Goal: Complete application form: Complete application form

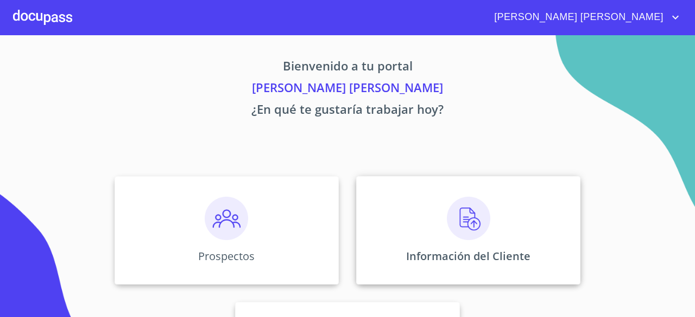
click at [462, 227] on img at bounding box center [468, 218] width 43 height 43
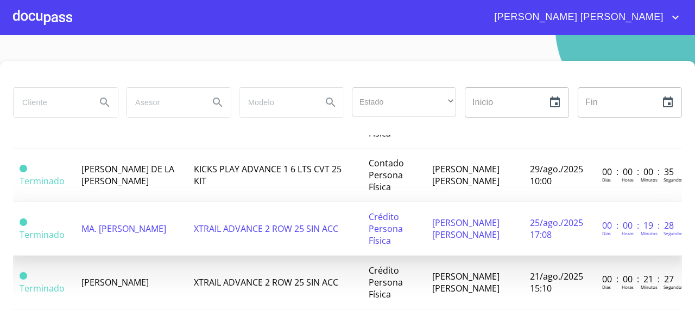
scroll to position [326, 0]
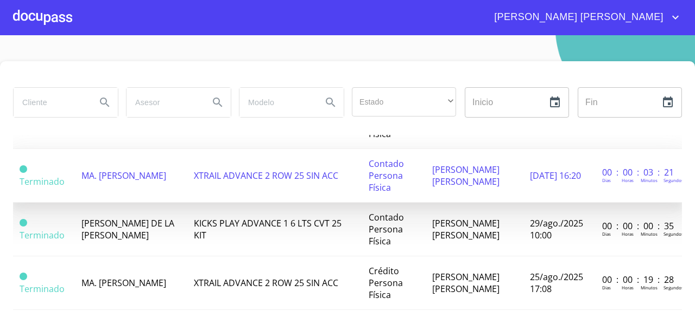
click at [460, 187] on span "[PERSON_NAME] [PERSON_NAME]" at bounding box center [465, 176] width 67 height 24
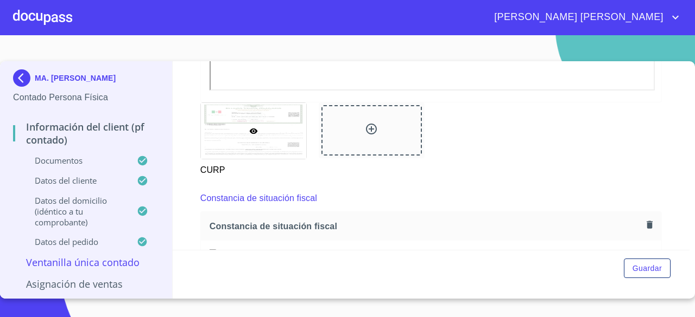
scroll to position [1140, 0]
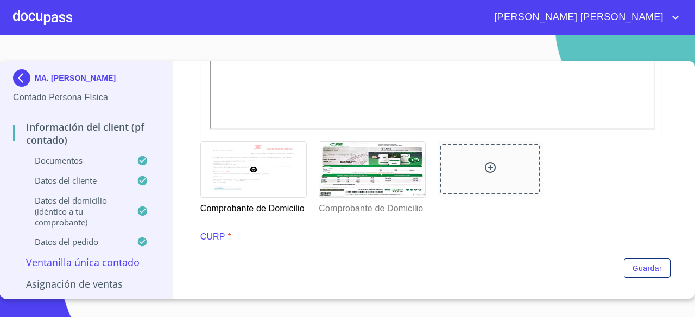
click at [262, 174] on div at bounding box center [254, 169] width 106 height 55
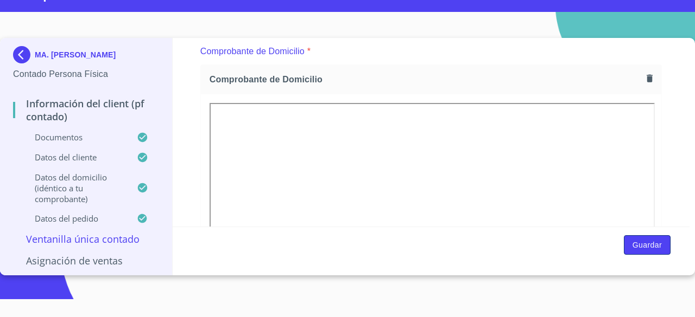
click at [643, 250] on span "Guardar" at bounding box center [646, 246] width 29 height 14
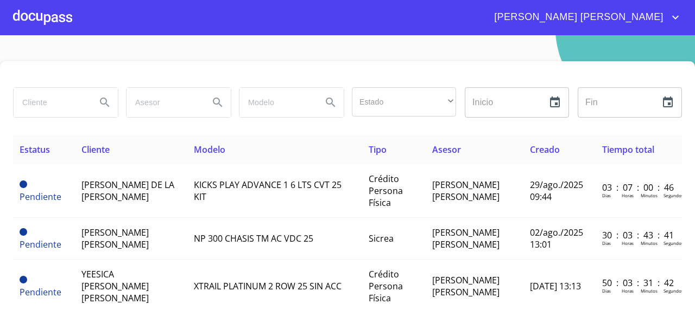
click at [18, 25] on div at bounding box center [42, 17] width 59 height 35
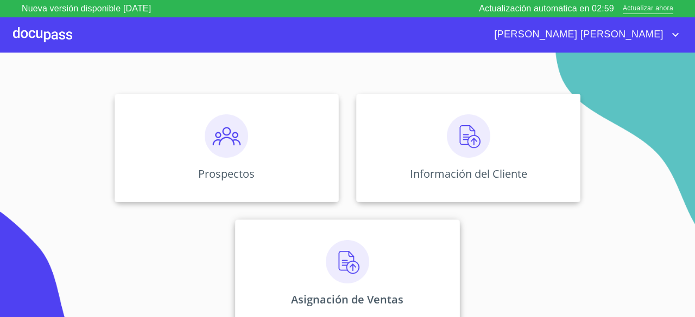
scroll to position [101, 0]
click at [352, 253] on img at bounding box center [347, 260] width 43 height 43
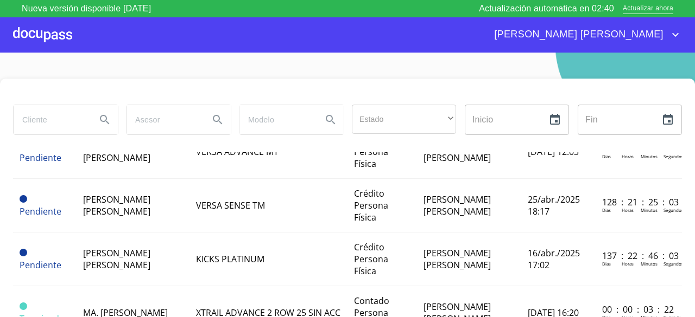
scroll to position [1194, 0]
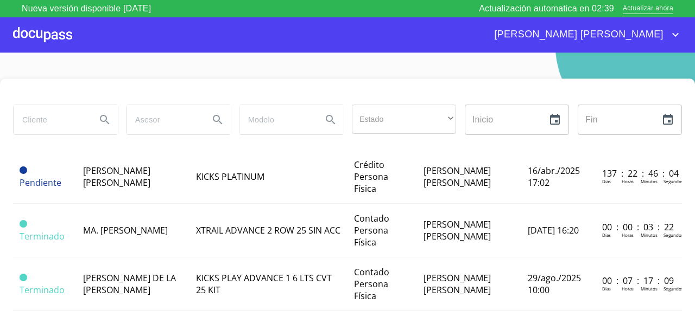
click at [52, 20] on div at bounding box center [42, 34] width 59 height 35
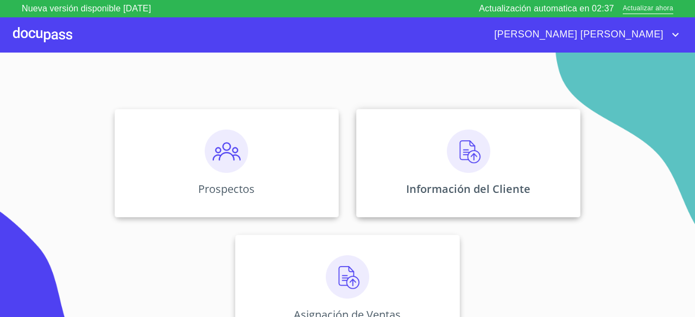
scroll to position [101, 0]
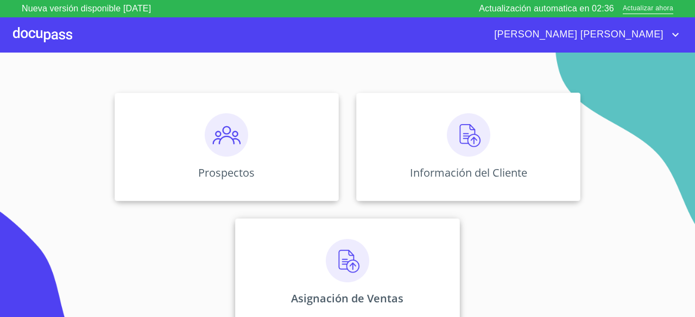
click at [333, 260] on img at bounding box center [347, 260] width 43 height 43
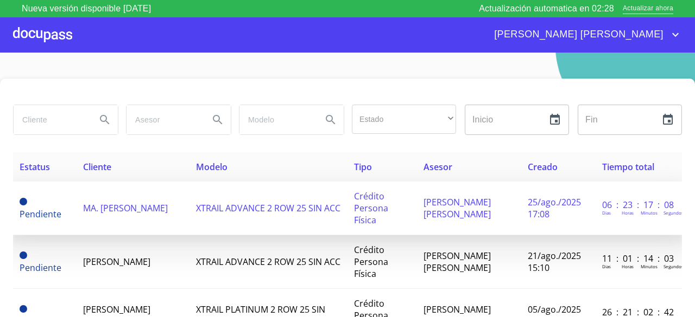
click at [148, 222] on td "MA. [PERSON_NAME]" at bounding box center [133, 209] width 113 height 54
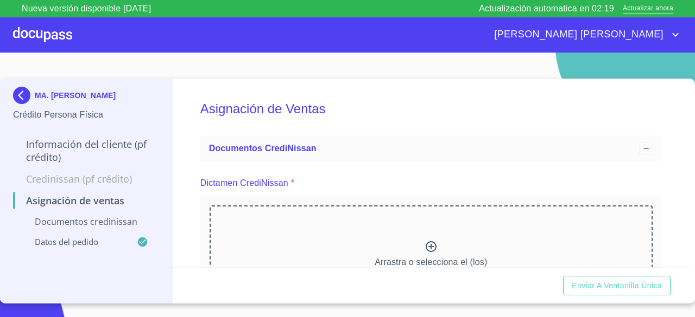
click at [46, 28] on div at bounding box center [42, 34] width 59 height 35
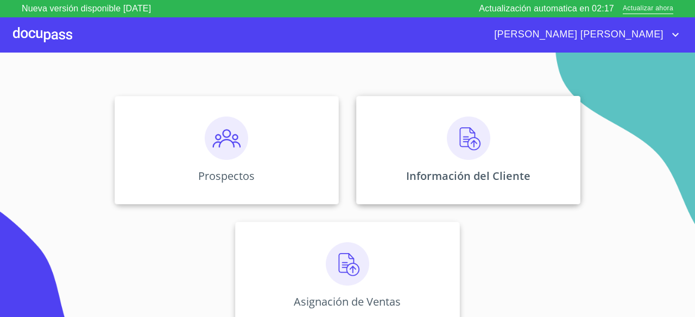
scroll to position [101, 0]
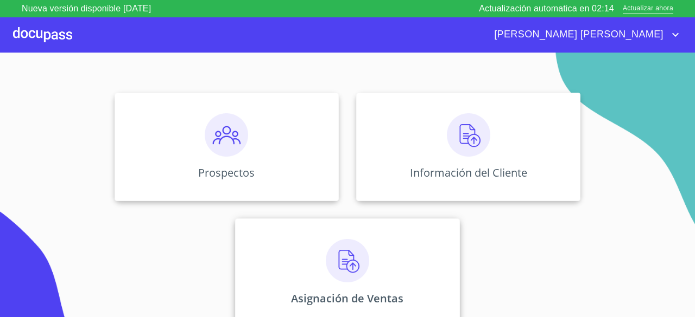
click at [342, 270] on img at bounding box center [347, 260] width 43 height 43
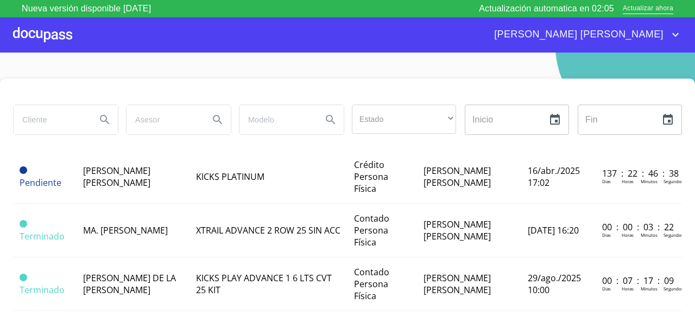
scroll to position [1217, 0]
click at [104, 225] on span "MA. [PERSON_NAME]" at bounding box center [125, 231] width 85 height 12
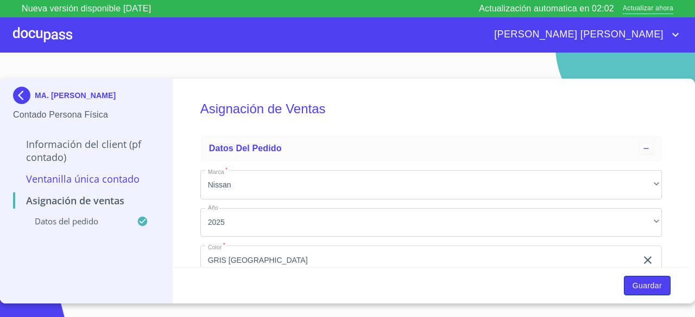
click at [646, 283] on span "Guardar" at bounding box center [646, 286] width 29 height 14
